Goal: Navigation & Orientation: Find specific page/section

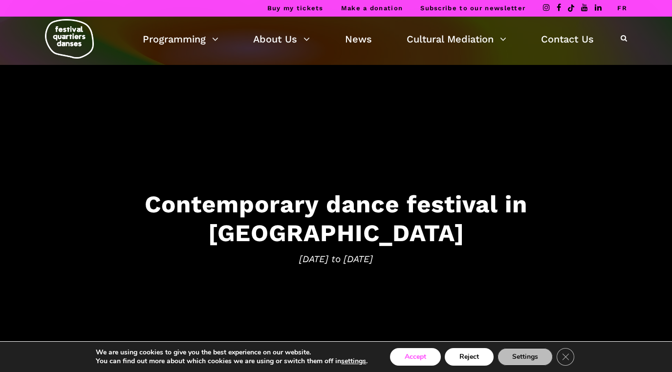
click at [423, 355] on button "Accept" at bounding box center [415, 357] width 51 height 18
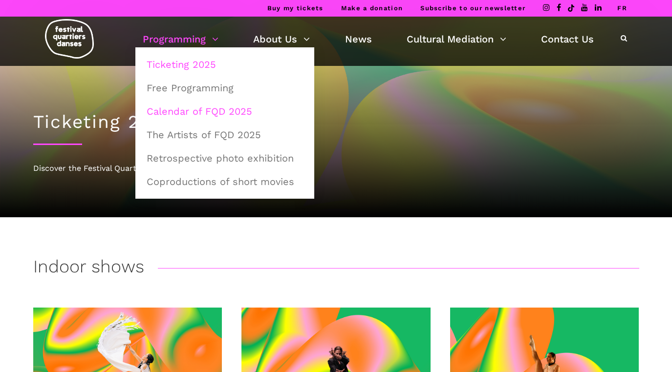
click at [211, 110] on link "Calendar of FQD 2025" at bounding box center [225, 111] width 168 height 22
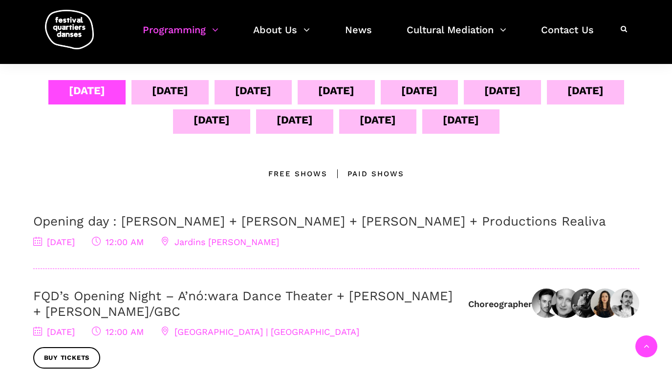
scroll to position [205, 0]
click at [188, 94] on div "[DATE]" at bounding box center [170, 91] width 36 height 17
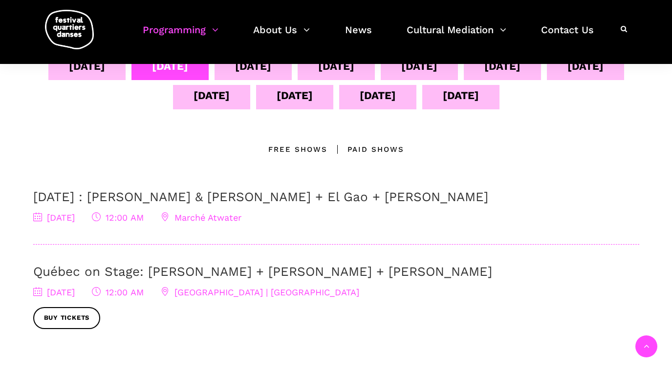
scroll to position [229, 0]
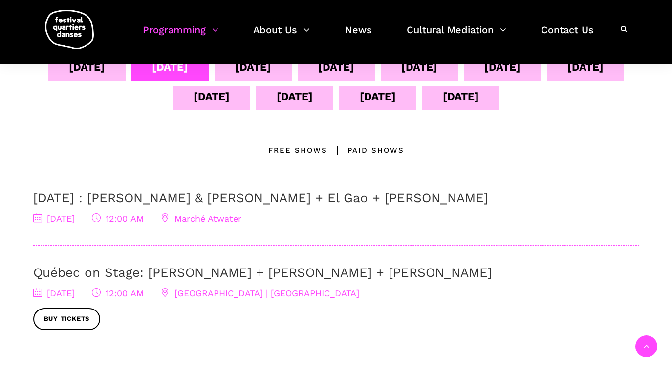
click at [292, 75] on div "[DATE]" at bounding box center [253, 69] width 77 height 24
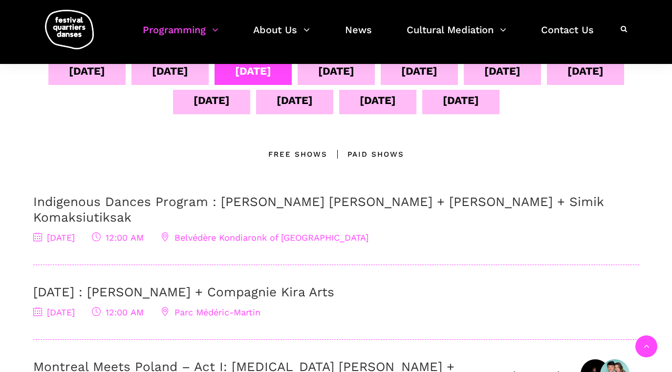
scroll to position [220, 0]
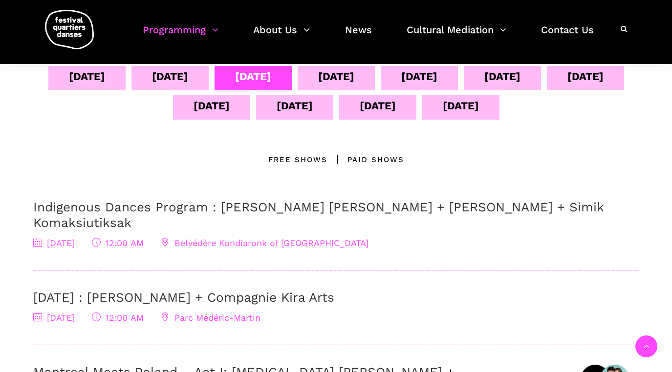
click at [354, 81] on div "[DATE]" at bounding box center [336, 76] width 36 height 17
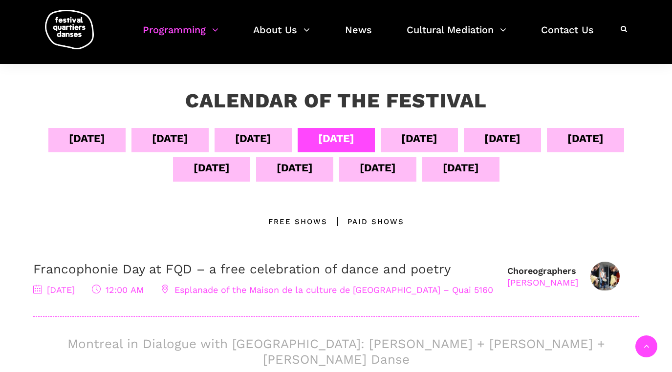
scroll to position [145, 0]
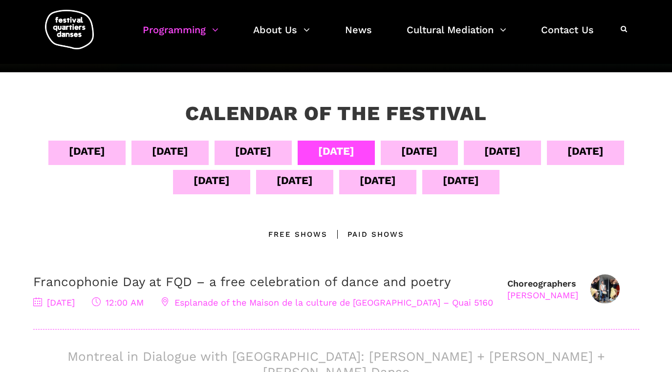
click at [437, 149] on div "[DATE]" at bounding box center [419, 151] width 36 height 17
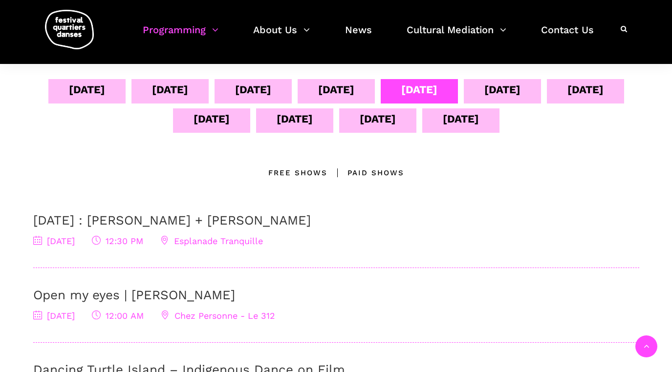
scroll to position [206, 0]
click at [520, 84] on div "[DATE]" at bounding box center [502, 90] width 36 height 17
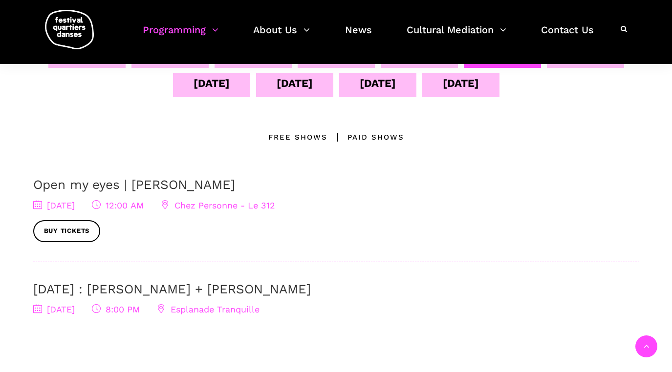
scroll to position [227, 0]
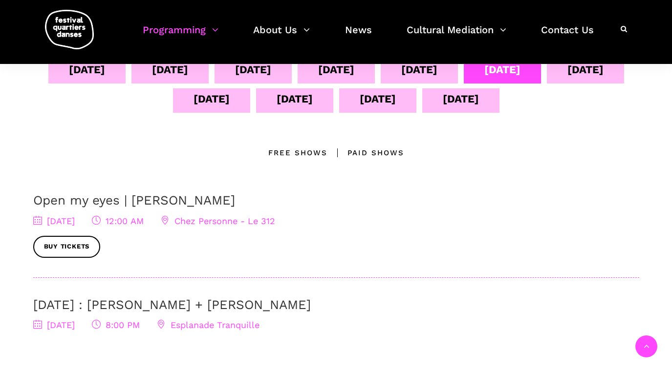
click at [567, 78] on div "[DATE]" at bounding box center [585, 69] width 36 height 17
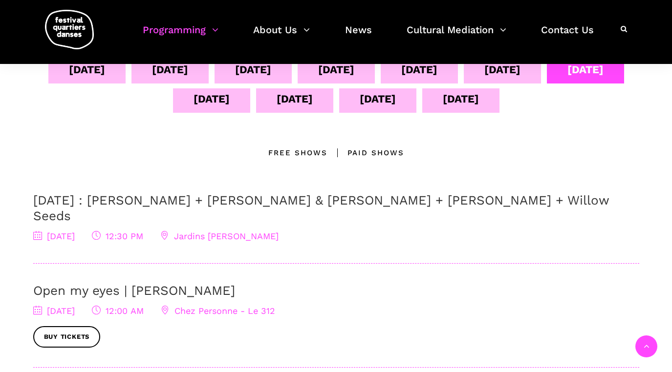
click at [230, 98] on div "[DATE]" at bounding box center [212, 98] width 36 height 17
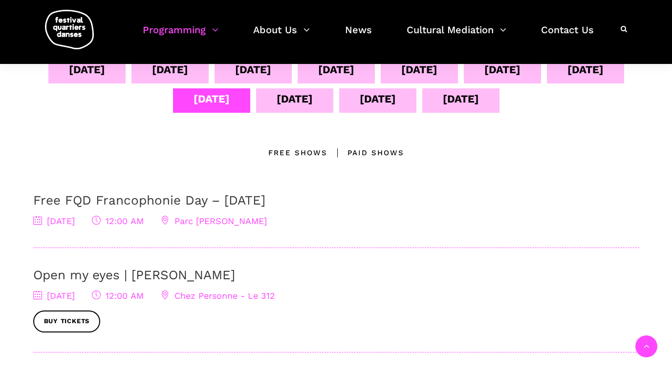
click at [313, 99] on div "[DATE]" at bounding box center [295, 98] width 36 height 17
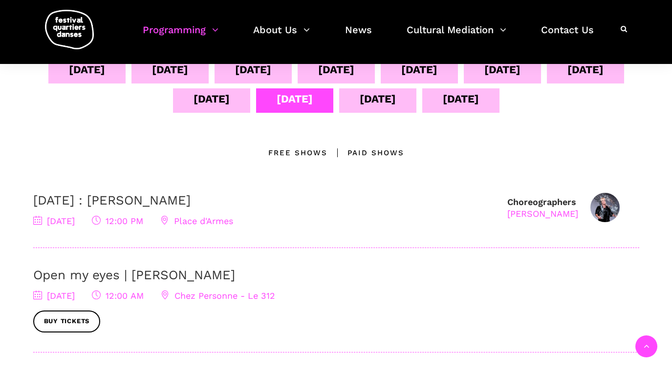
click at [396, 100] on div "[DATE]" at bounding box center [378, 98] width 36 height 17
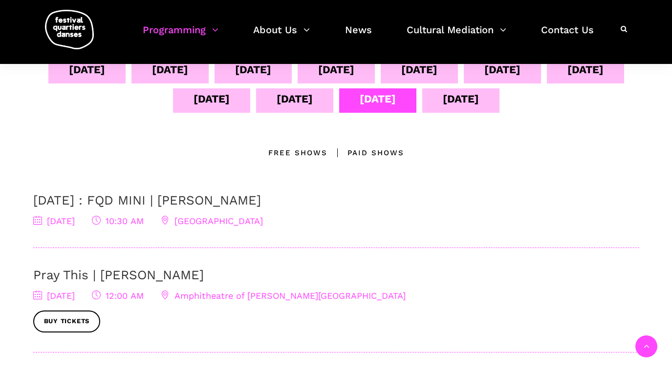
click at [499, 108] on div "[DATE]" at bounding box center [460, 100] width 77 height 24
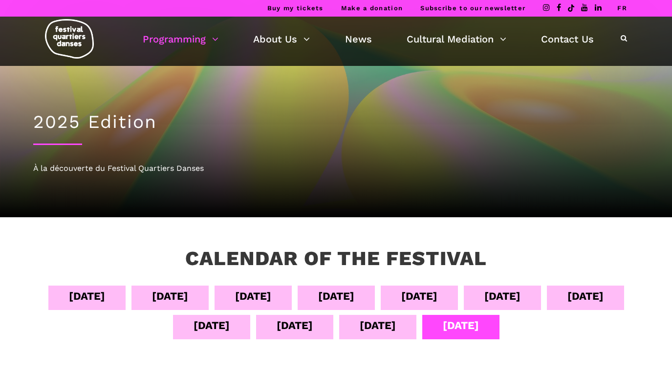
scroll to position [0, 0]
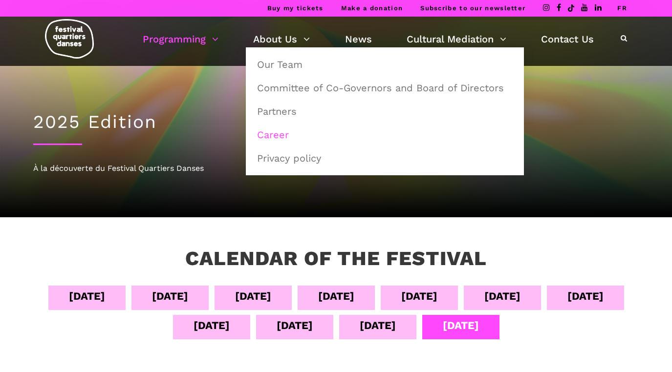
click at [278, 133] on link "Career" at bounding box center [384, 135] width 267 height 22
